Goal: Purchase product/service

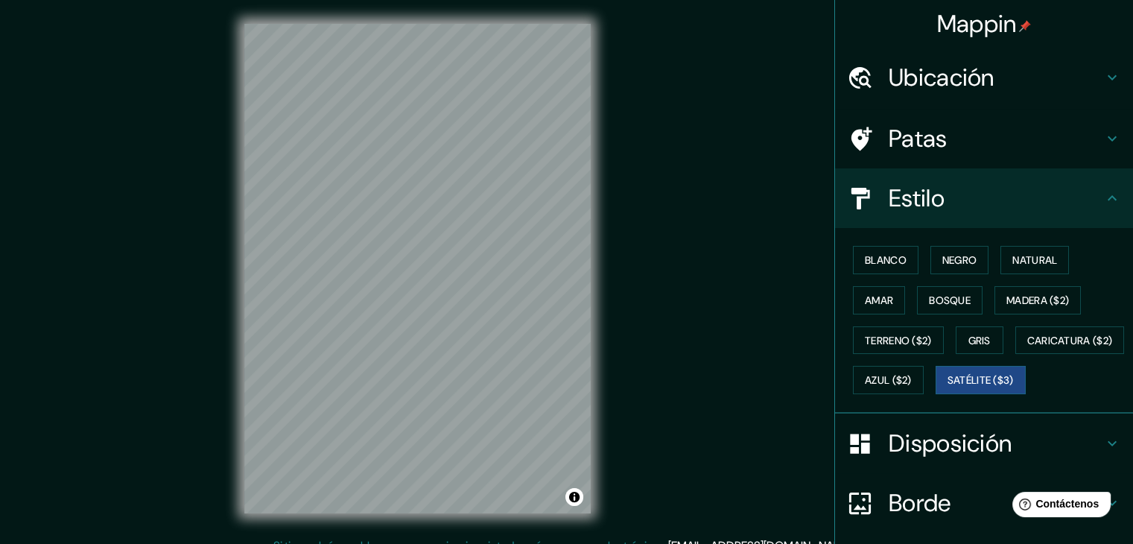
scroll to position [26, 0]
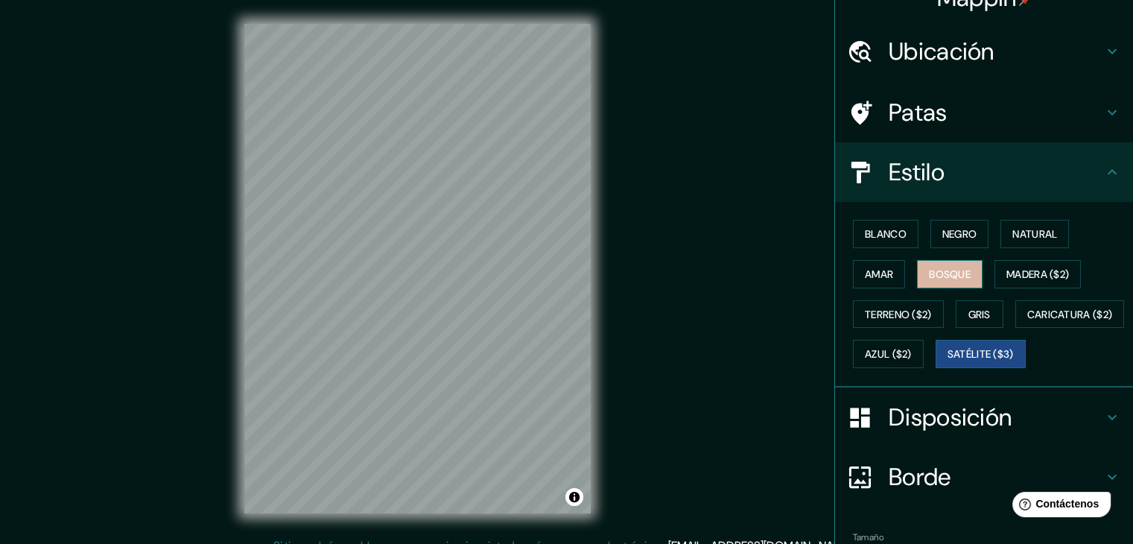
click at [940, 260] on button "Bosque" at bounding box center [950, 274] width 66 height 28
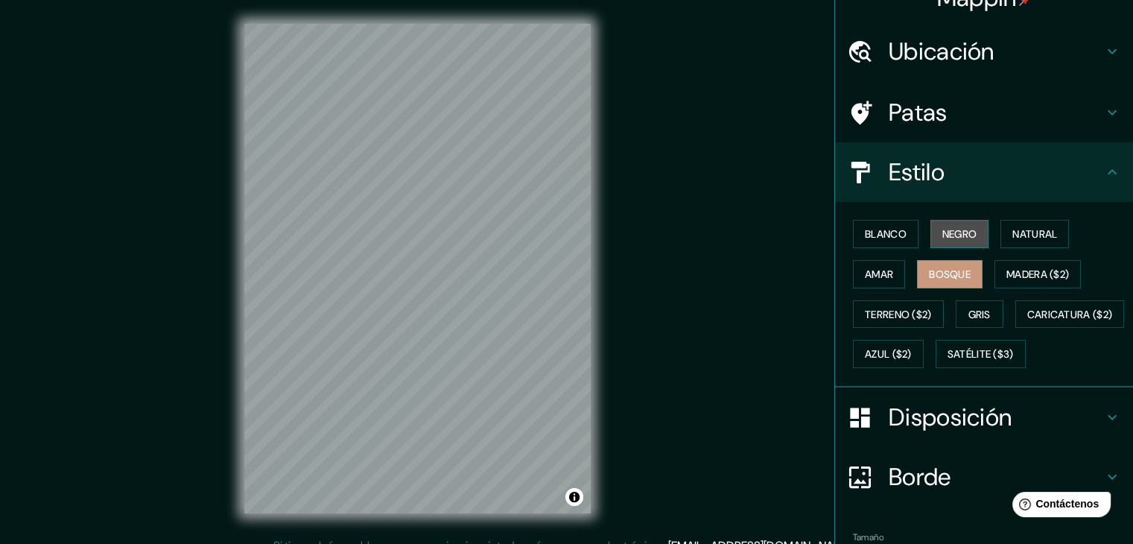
click at [944, 236] on font "Negro" at bounding box center [960, 233] width 35 height 13
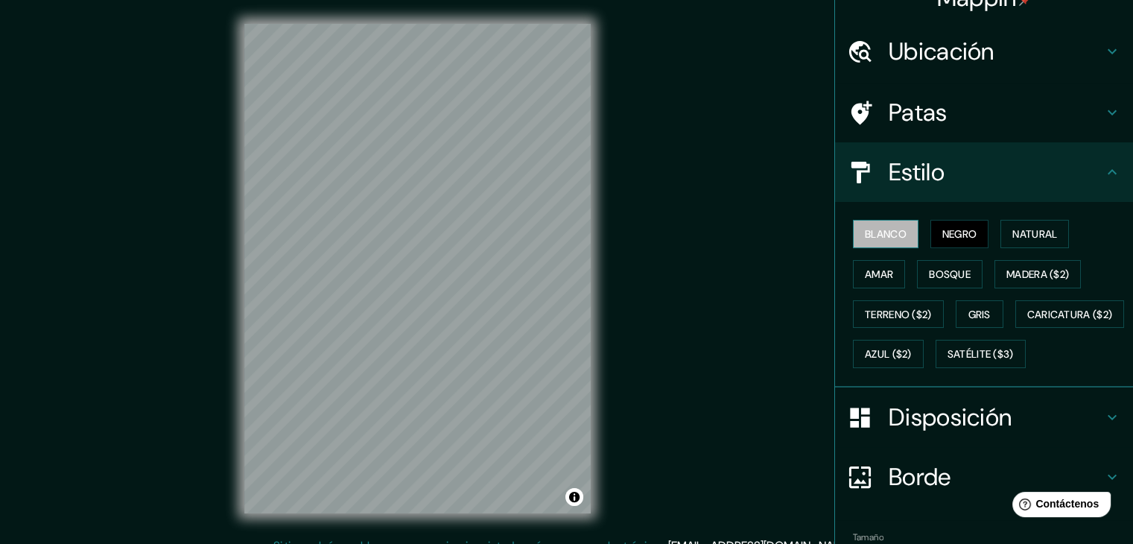
click at [879, 238] on font "Blanco" at bounding box center [886, 233] width 42 height 13
click at [867, 282] on button "Amar" at bounding box center [879, 274] width 52 height 28
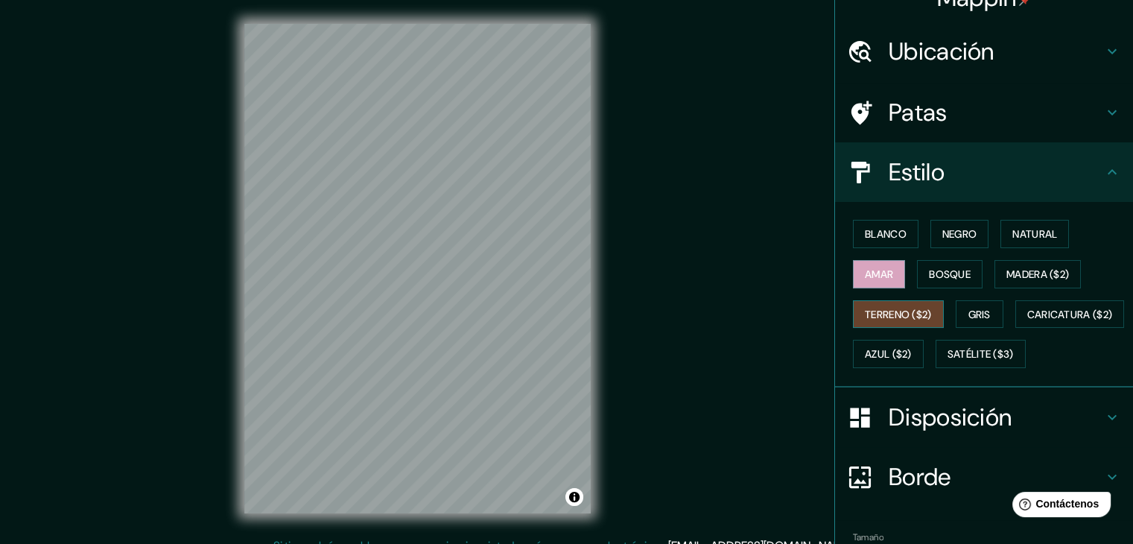
click at [879, 313] on font "Terreno ($2)" at bounding box center [898, 314] width 67 height 13
click at [975, 310] on font "Gris" at bounding box center [980, 314] width 22 height 13
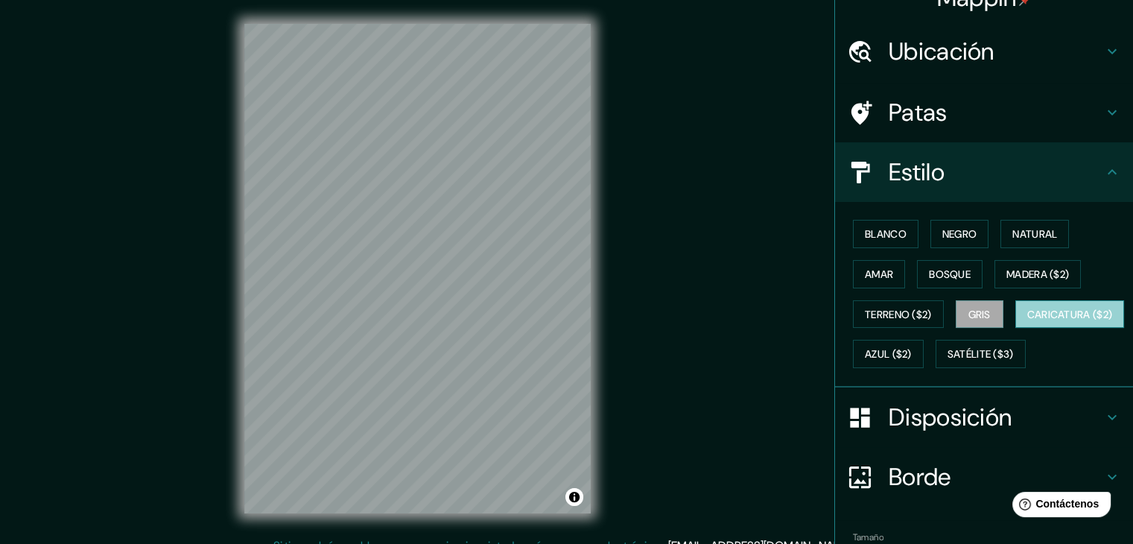
click at [1028, 324] on font "Caricatura ($2)" at bounding box center [1071, 314] width 86 height 19
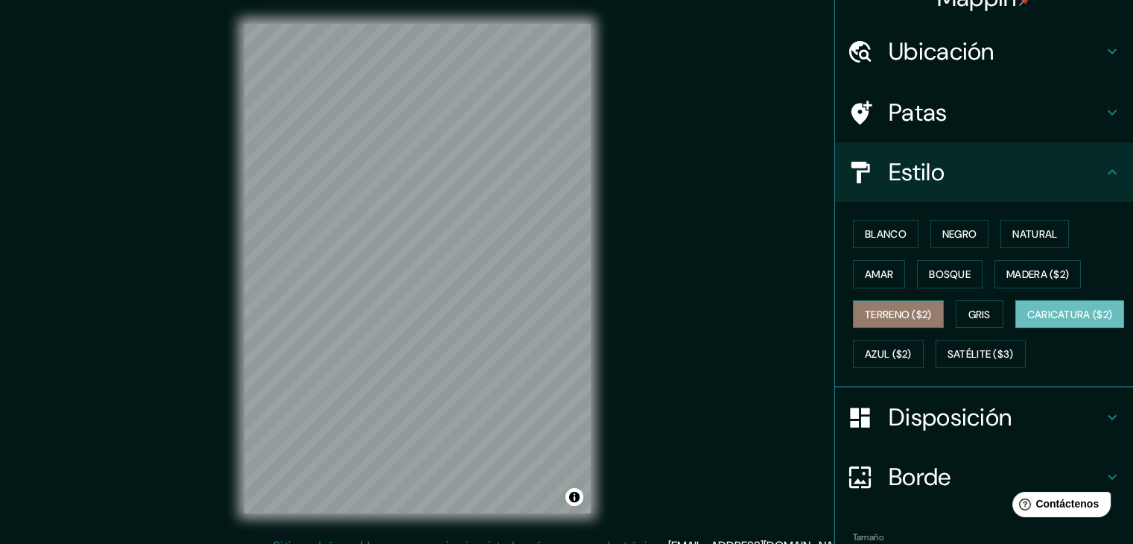
click at [884, 309] on font "Terreno ($2)" at bounding box center [898, 314] width 67 height 13
click at [1028, 321] on font "Caricatura ($2)" at bounding box center [1071, 314] width 86 height 13
click at [885, 275] on button "Amar" at bounding box center [879, 274] width 52 height 28
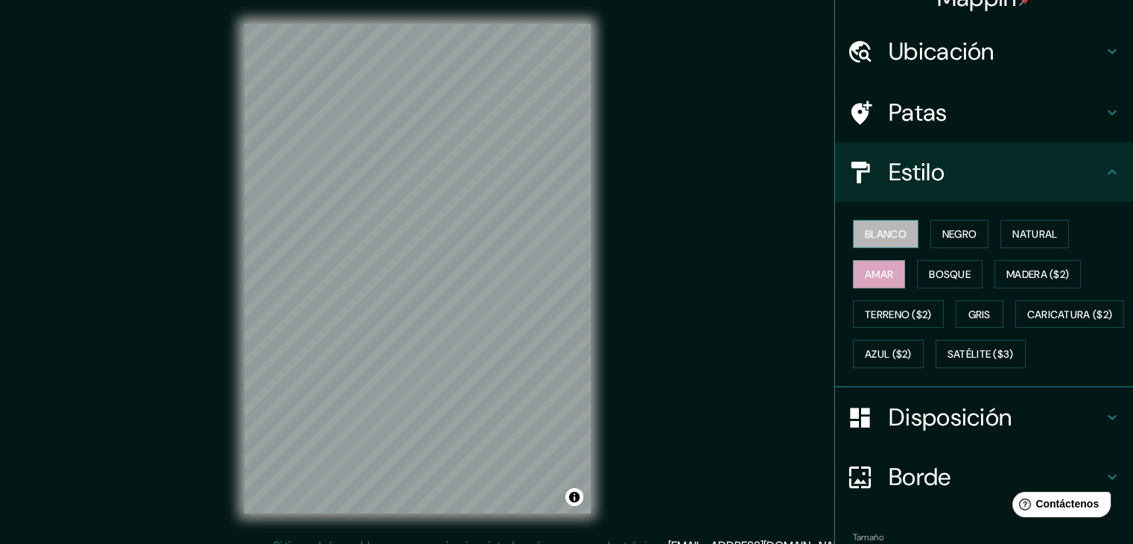
click at [885, 233] on font "Blanco" at bounding box center [886, 233] width 42 height 13
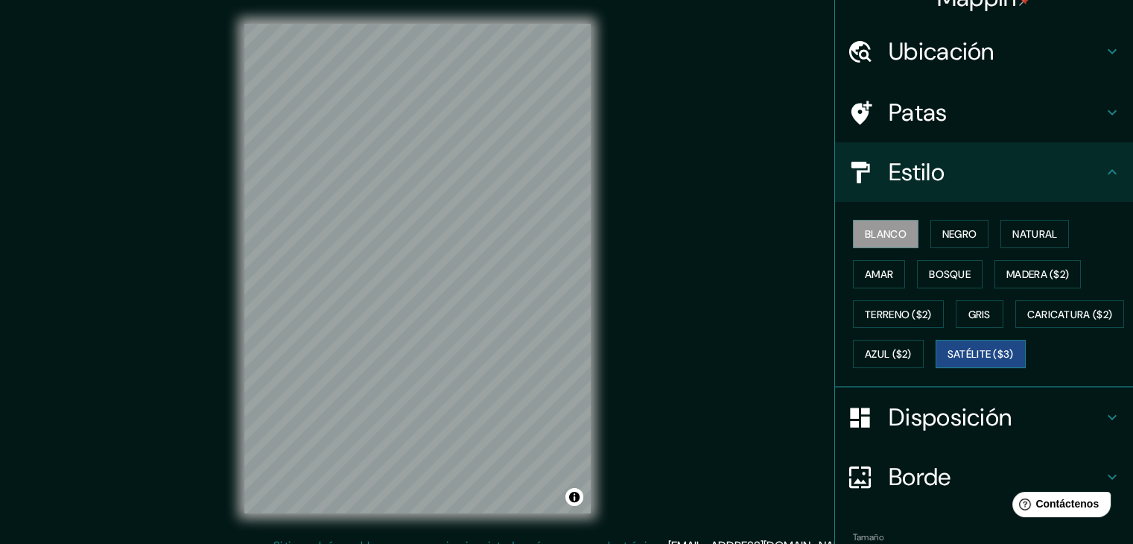
click at [948, 361] on font "Satélite ($3)" at bounding box center [981, 354] width 66 height 13
click at [164, 160] on div "Mappin Ubicación [GEOGRAPHIC_DATA], [GEOGRAPHIC_DATA], [GEOGRAPHIC_DATA], [GEOG…" at bounding box center [566, 280] width 1133 height 561
click at [206, 202] on div "Mappin Ubicación [GEOGRAPHIC_DATA], [GEOGRAPHIC_DATA], [GEOGRAPHIC_DATA], [GEOG…" at bounding box center [566, 280] width 1133 height 561
